Goal: Information Seeking & Learning: Learn about a topic

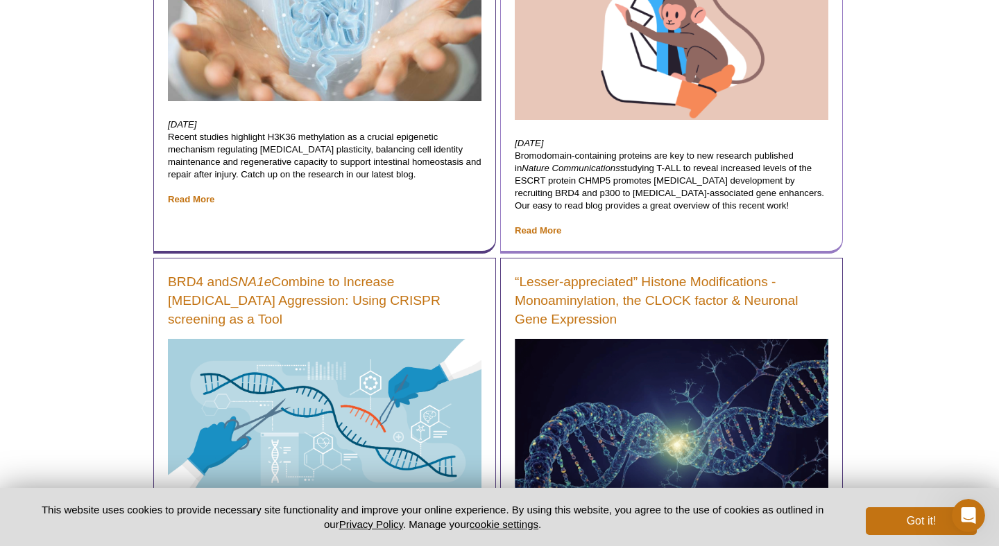
scroll to position [494, 0]
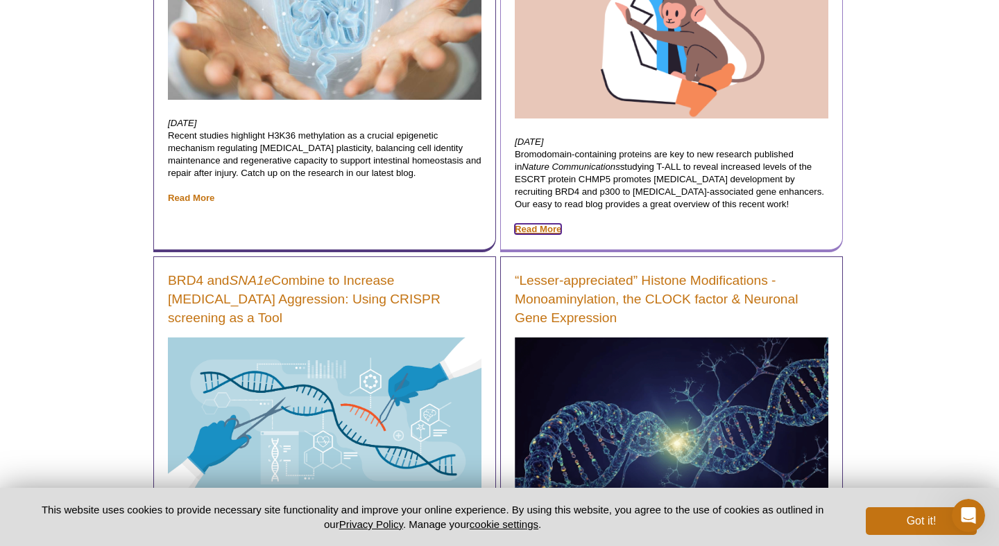
click at [543, 232] on link "Read More" at bounding box center [538, 229] width 46 height 10
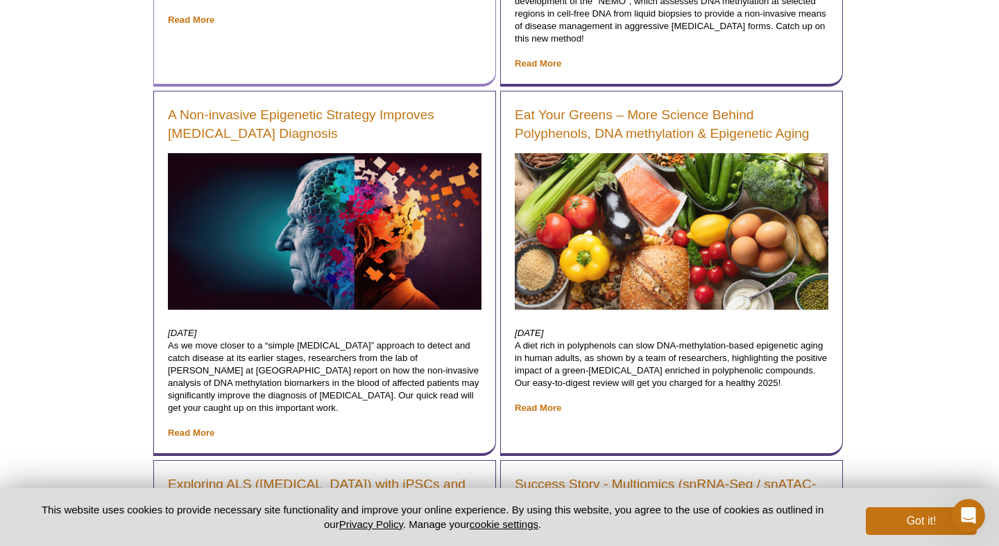
scroll to position [3469, 0]
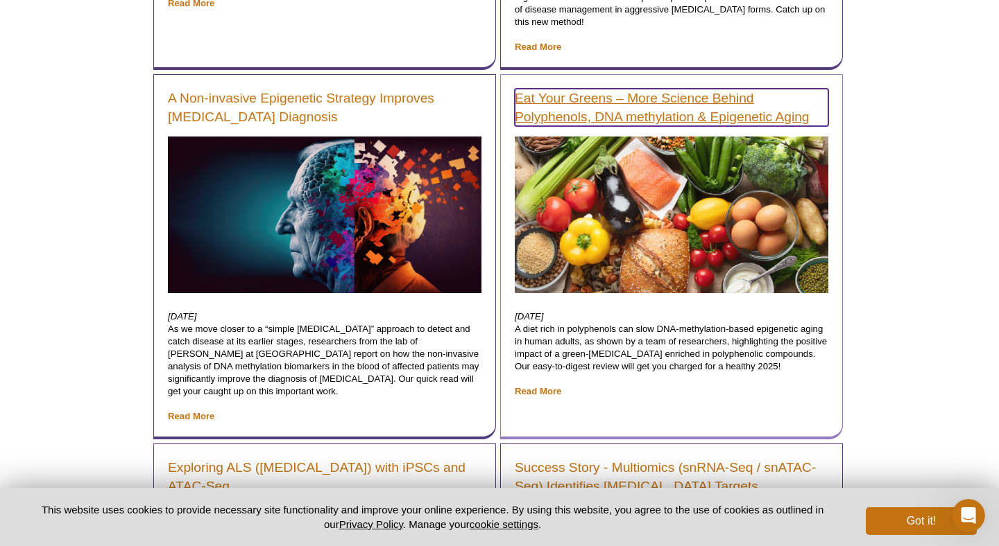
click at [612, 103] on link "Eat Your Greens – More Science Behind Polyphenols, DNA methylation & Epigenetic…" at bounding box center [671, 107] width 313 height 37
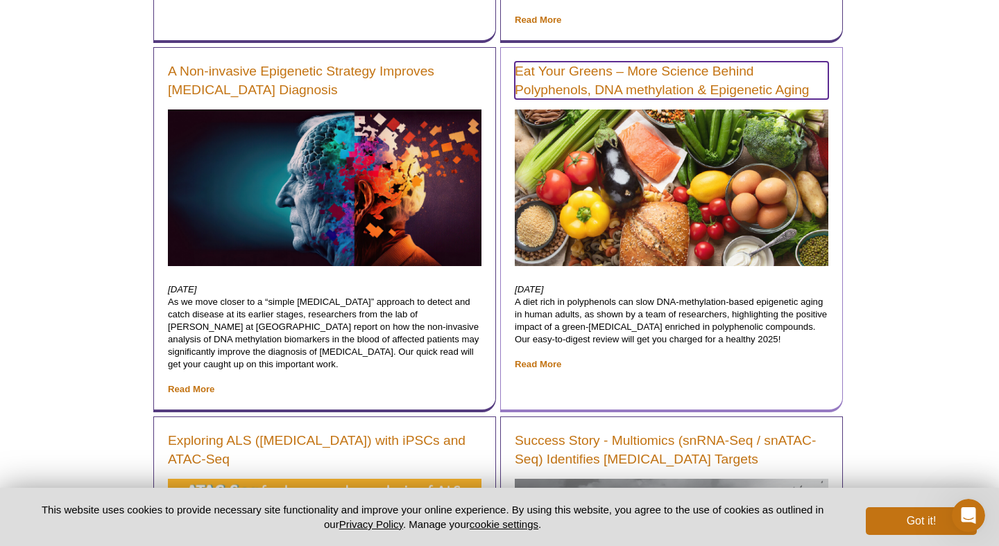
scroll to position [3502, 0]
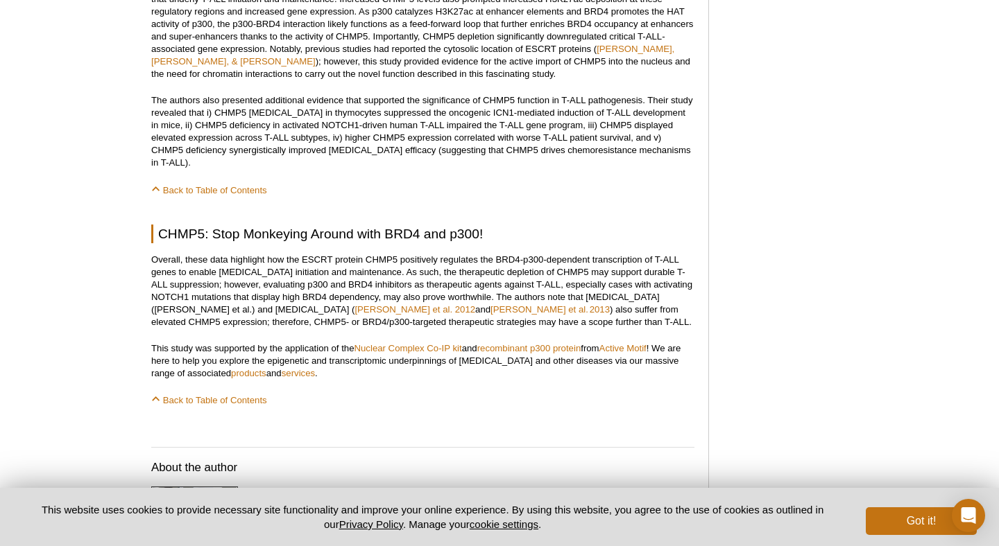
scroll to position [1123, 0]
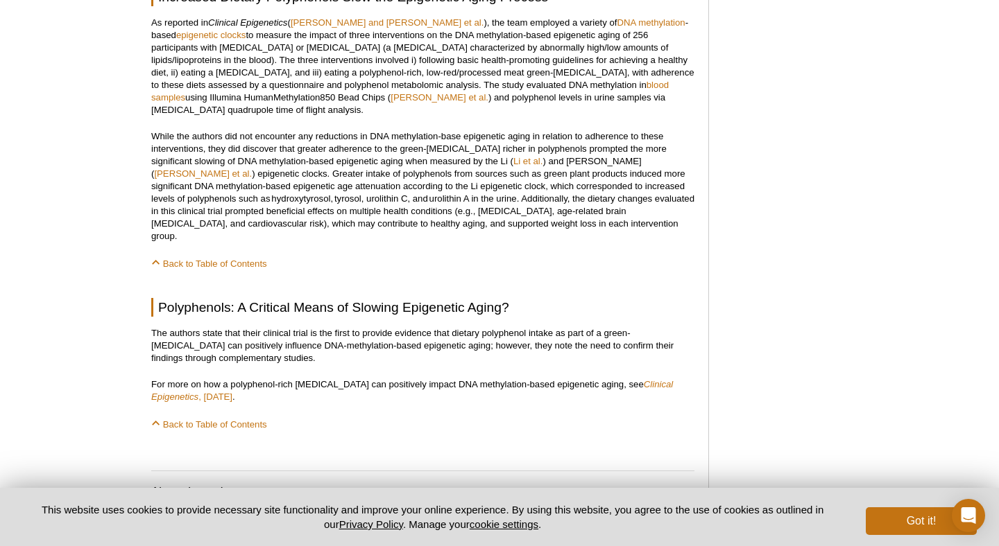
scroll to position [1111, 0]
click at [985, 170] on div "Active Motif Logo Enabling Epigenetics Research 0 Search Skip to content Active…" at bounding box center [499, 148] width 999 height 2448
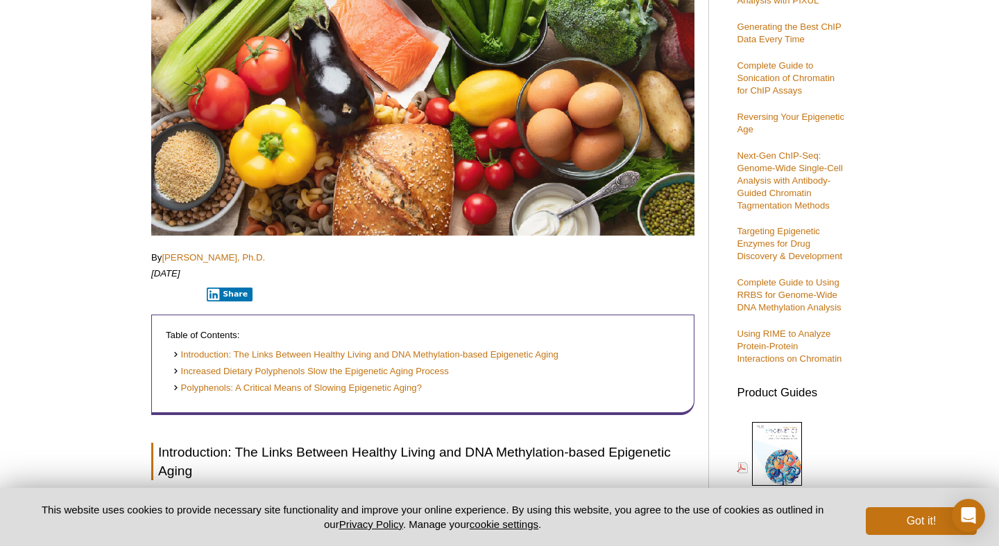
scroll to position [0, 0]
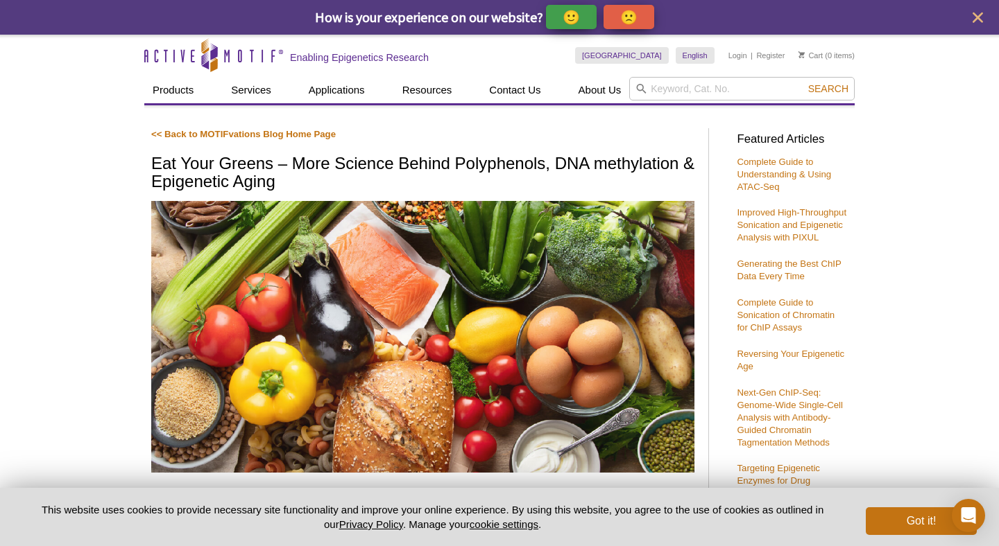
click at [275, 162] on h1 "Eat Your Greens – More Science Behind Polyphenols, DNA methylation & Epigenetic…" at bounding box center [422, 174] width 543 height 38
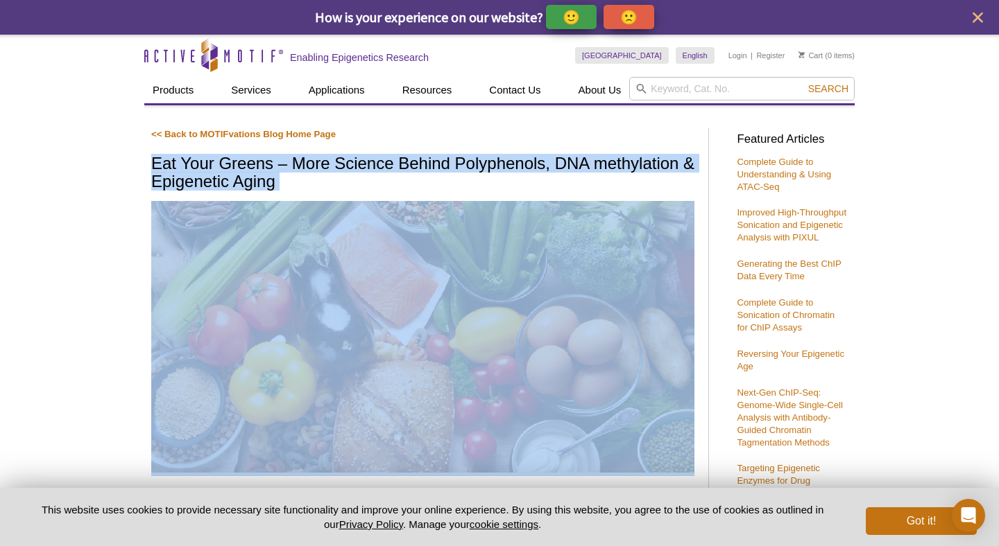
click at [275, 162] on h1 "Eat Your Greens – More Science Behind Polyphenols, DNA methylation & Epigenetic…" at bounding box center [422, 174] width 543 height 38
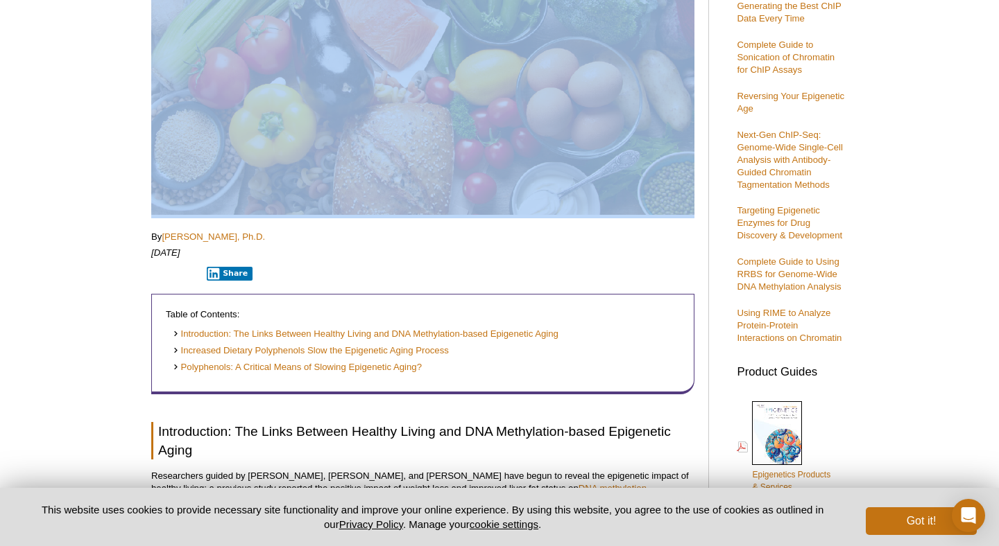
scroll to position [320, 0]
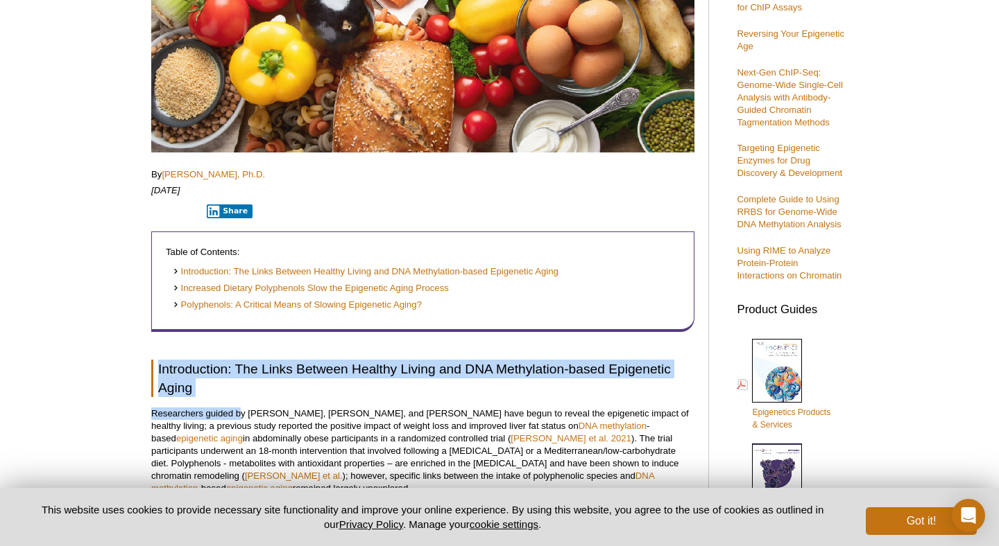
drag, startPoint x: 148, startPoint y: 358, endPoint x: 239, endPoint y: 415, distance: 107.5
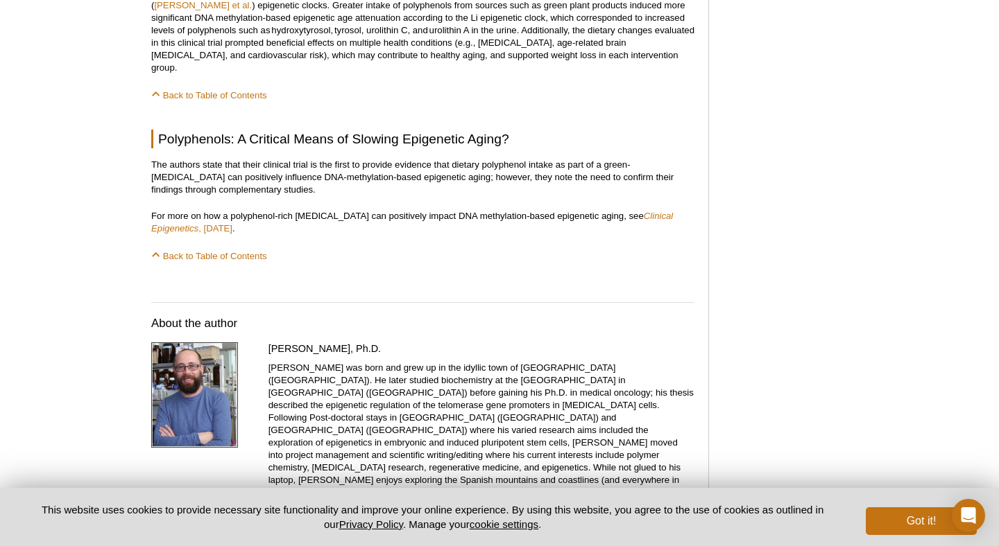
scroll to position [1272, 0]
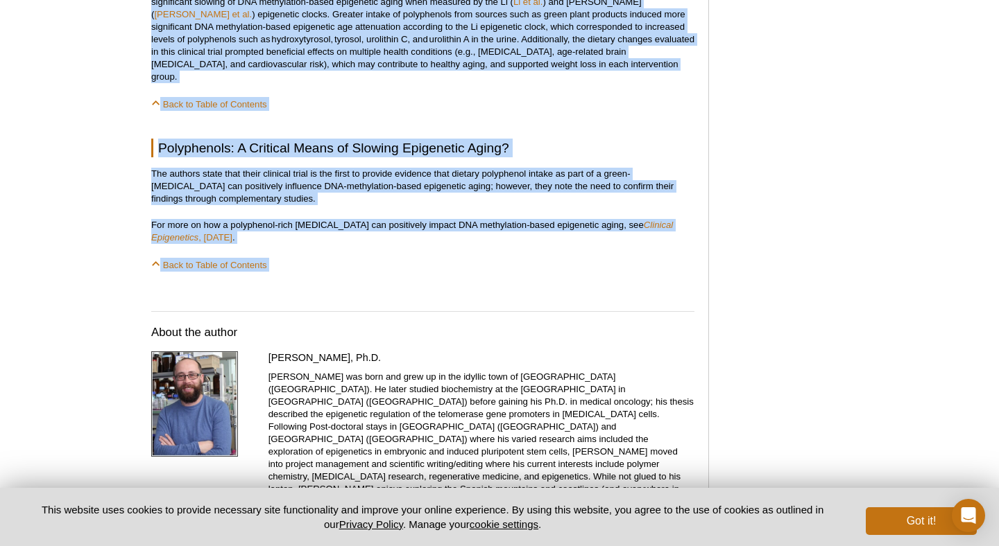
copy div "Loremipsumdo: Sit Ametc Adipisc Elitsed Doeius tem INC Utlaboreetd-magna Aliqua…"
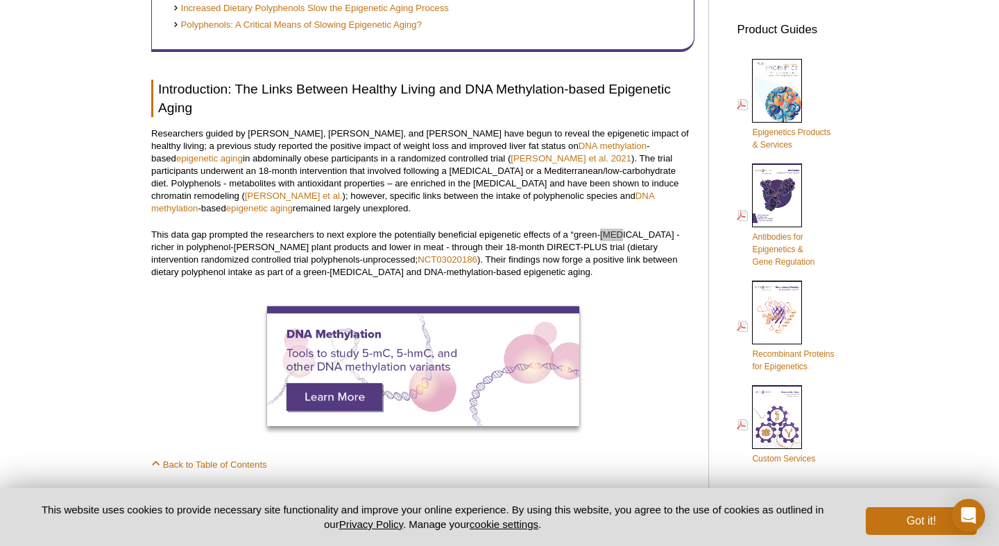
scroll to position [596, 0]
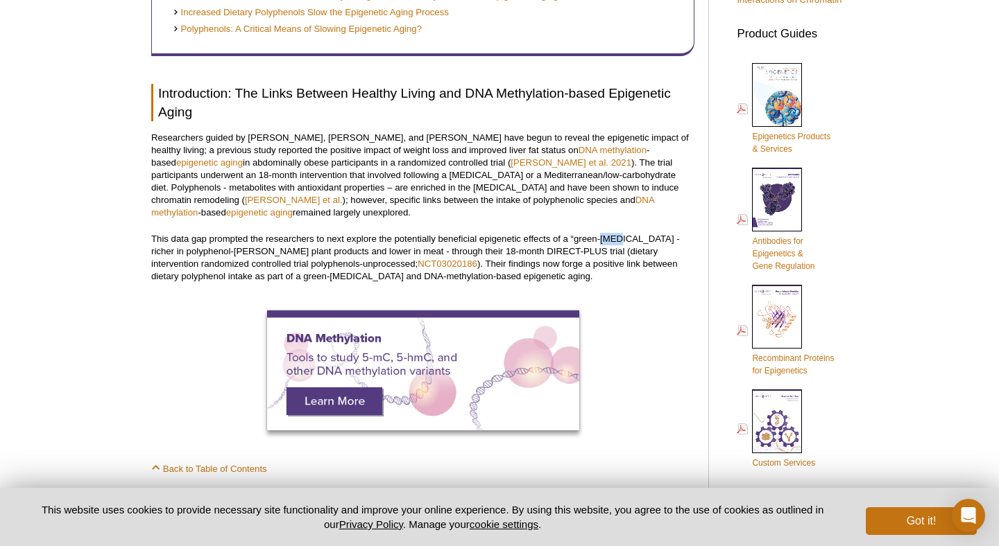
drag, startPoint x: 317, startPoint y: 209, endPoint x: 313, endPoint y: 156, distance: 53.5
click at [313, 156] on p "Researchers guided by [PERSON_NAME], [PERSON_NAME], and [PERSON_NAME] have begu…" at bounding box center [422, 175] width 543 height 87
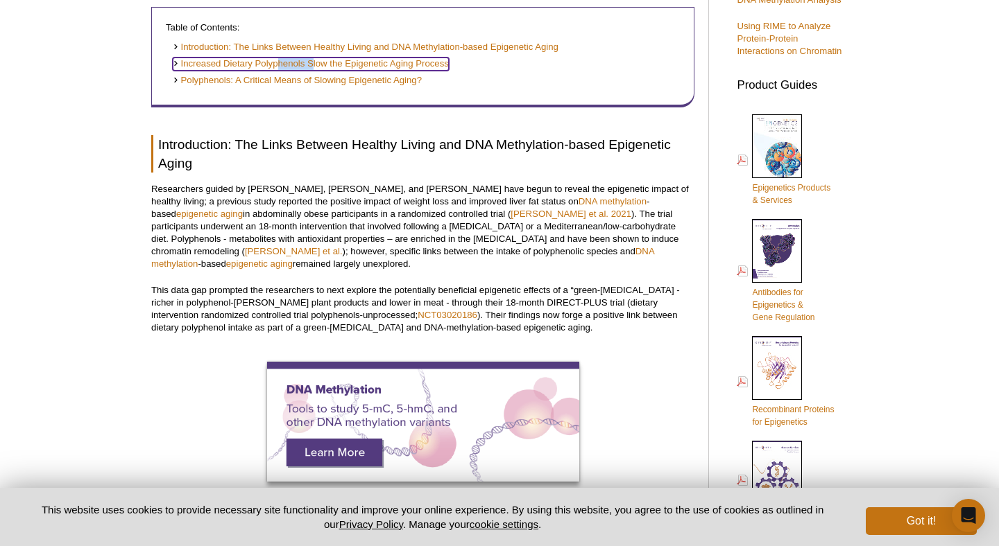
scroll to position [544, 0]
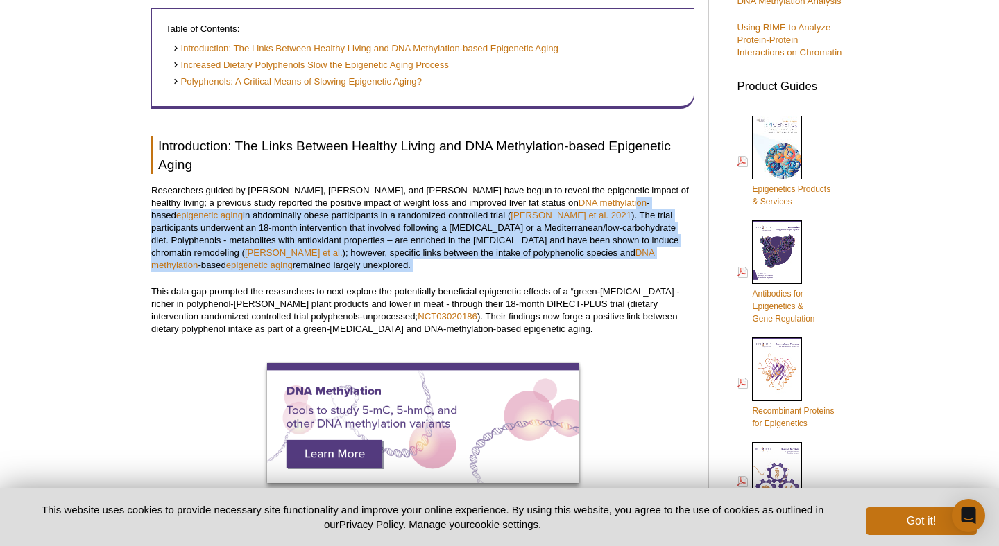
drag, startPoint x: 571, startPoint y: 274, endPoint x: 578, endPoint y: 210, distance: 64.1
click at [578, 210] on p "Researchers guided by [PERSON_NAME], [PERSON_NAME], and [PERSON_NAME] have begu…" at bounding box center [422, 227] width 543 height 87
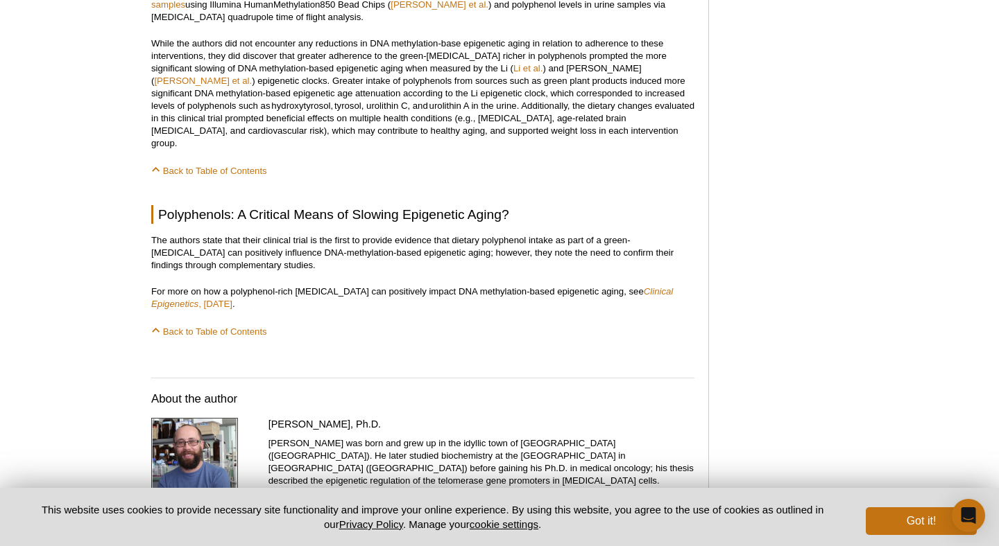
scroll to position [1196, 0]
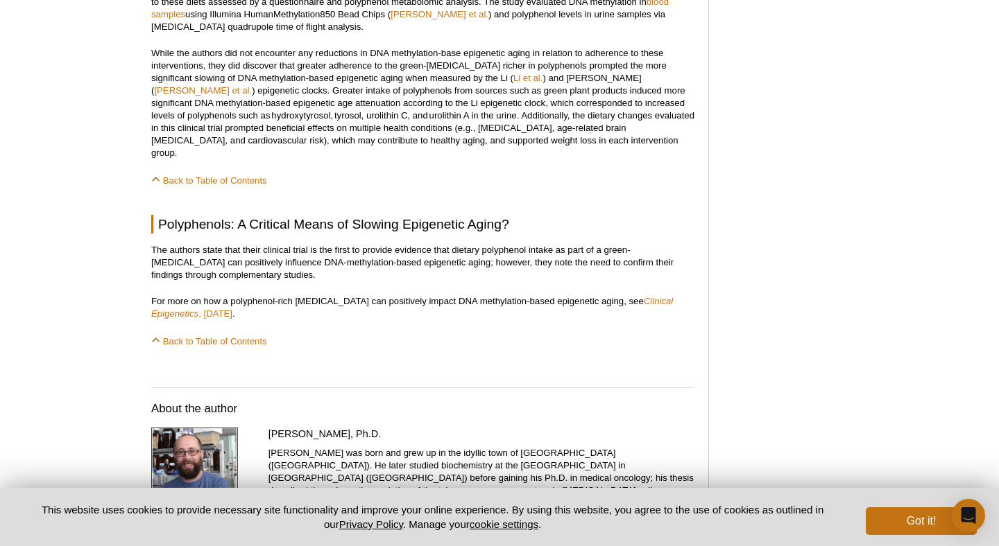
drag, startPoint x: 413, startPoint y: 269, endPoint x: 417, endPoint y: 245, distance: 24.5
click at [417, 245] on p "The authors state that their clinical trial is the first to provide evidence th…" at bounding box center [422, 262] width 543 height 37
click at [417, 252] on p "The authors state that their clinical trial is the first to provide evidence th…" at bounding box center [422, 262] width 543 height 37
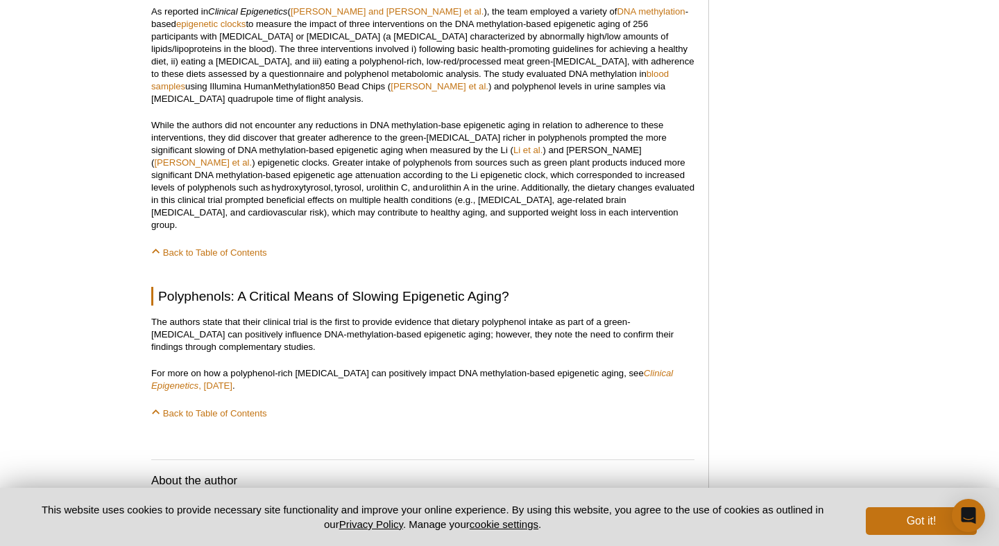
scroll to position [1095, 0]
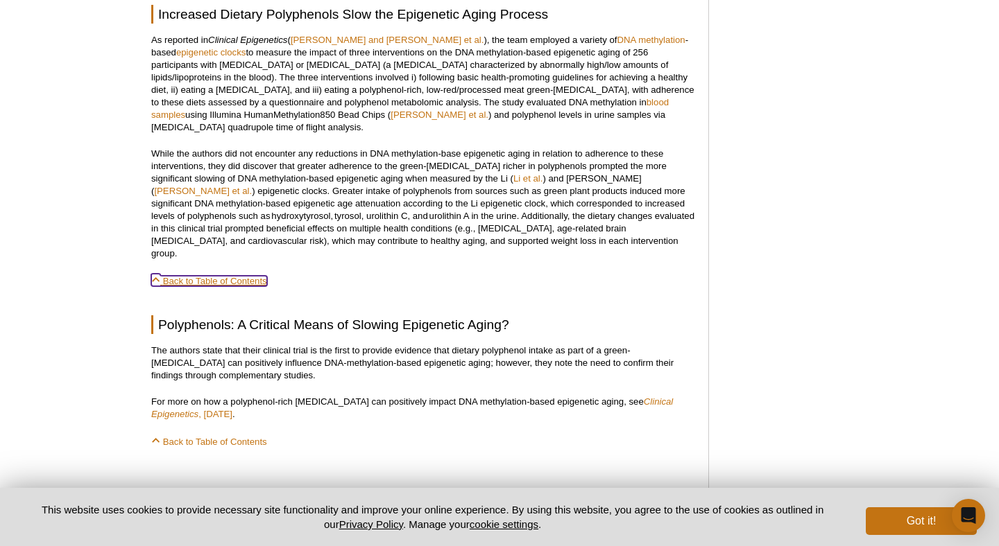
click at [258, 276] on link "Back to Table of Contents" at bounding box center [209, 281] width 116 height 10
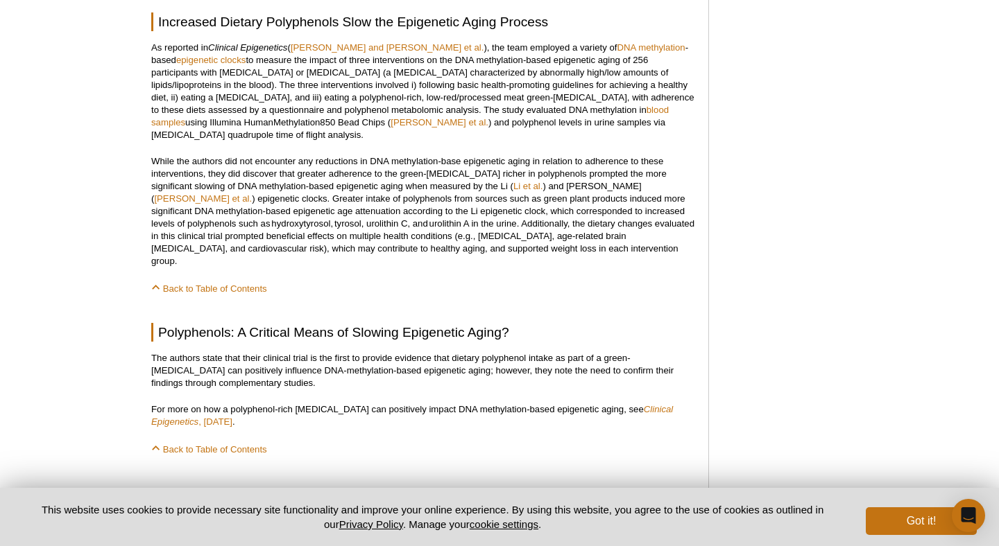
scroll to position [1098, 0]
